Goal: Information Seeking & Learning: Learn about a topic

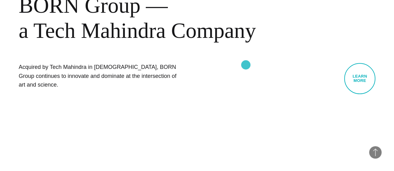
scroll to position [218, 0]
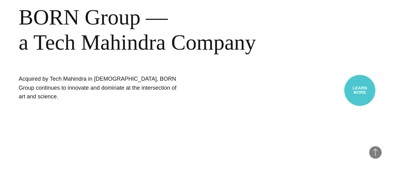
click at [345, 76] on link "Learn More" at bounding box center [359, 90] width 31 height 31
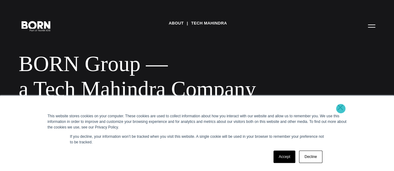
click at [340, 109] on link "×" at bounding box center [339, 108] width 7 height 6
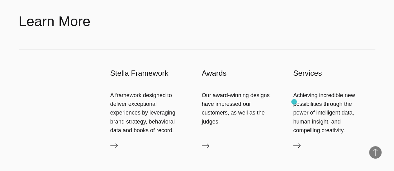
scroll to position [498, 0]
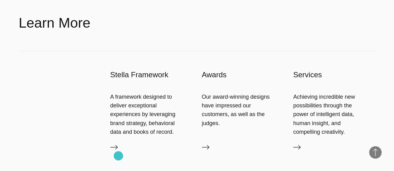
click at [118, 151] on icon at bounding box center [113, 147] width 7 height 7
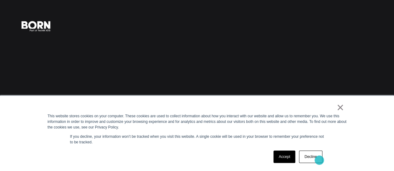
click at [318, 161] on link "Decline" at bounding box center [310, 157] width 23 height 12
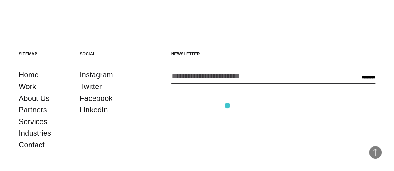
scroll to position [964, 0]
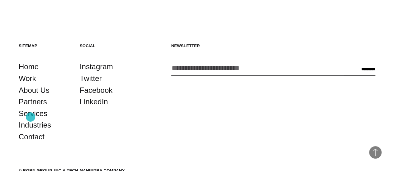
click at [30, 117] on link "Services" at bounding box center [33, 114] width 29 height 12
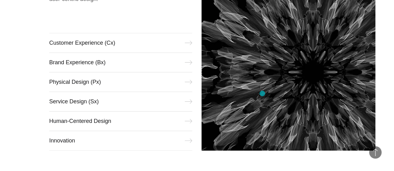
scroll to position [218, 0]
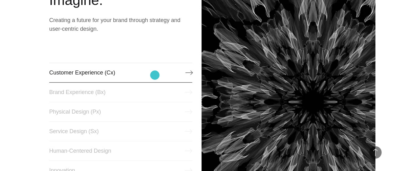
click at [155, 75] on link "Customer Experience (Cx)" at bounding box center [120, 73] width 143 height 20
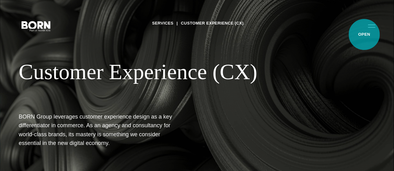
click at [364, 32] on button "Primary Menu" at bounding box center [371, 25] width 15 height 13
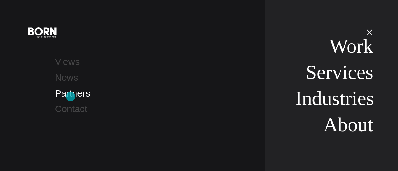
click at [71, 97] on link "Partners" at bounding box center [72, 93] width 35 height 10
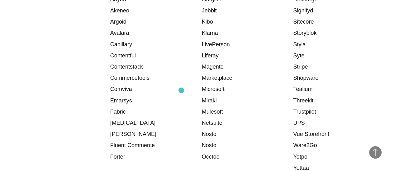
scroll to position [933, 0]
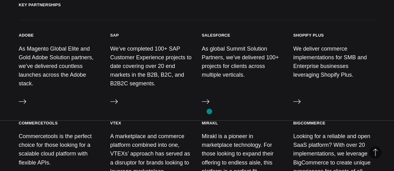
scroll to position [289, 0]
click at [207, 106] on icon at bounding box center [205, 101] width 7 height 7
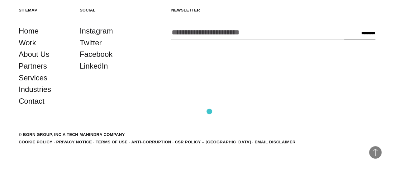
scroll to position [737, 0]
